Goal: Browse casually

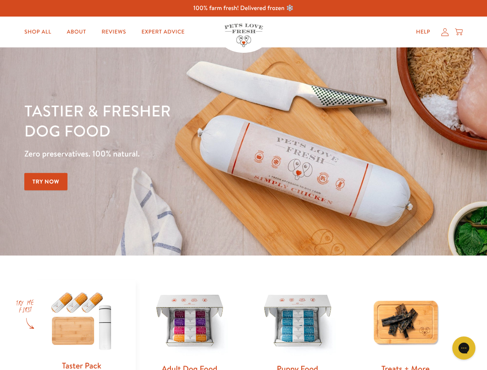
click at [243, 185] on div "Tastier & fresher dog food Zero preservatives. 100% natural. Try Now" at bounding box center [170, 152] width 292 height 102
click at [464, 348] on icon "Gorgias live chat" at bounding box center [463, 348] width 7 height 7
